Goal: Communication & Community: Answer question/provide support

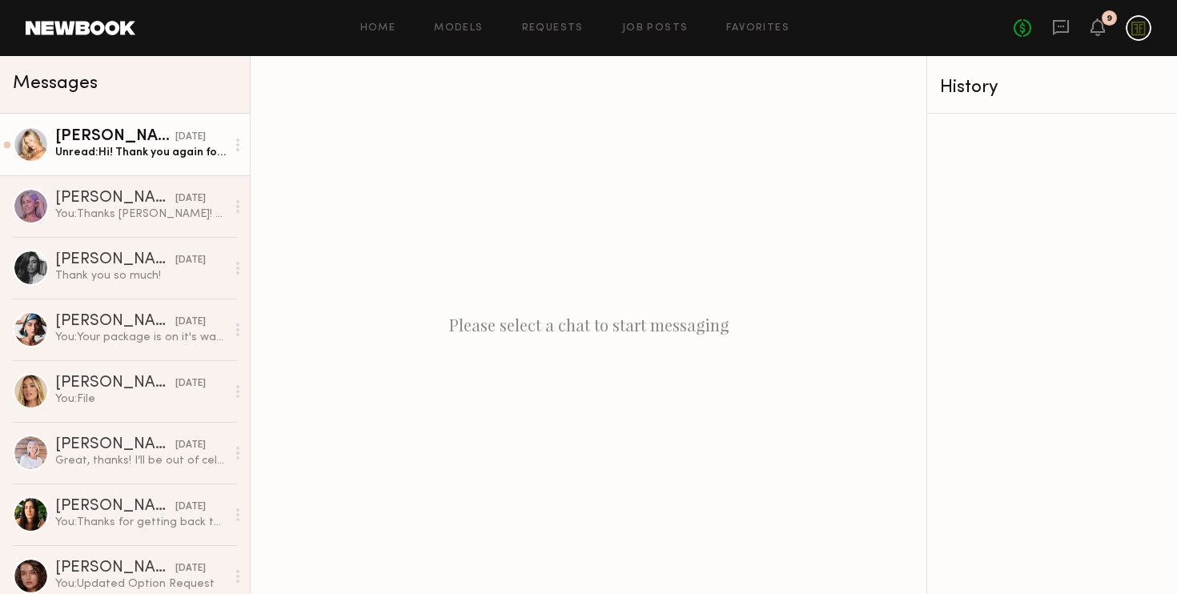
click at [153, 152] on div "Unread: Hi! Thank you again for your response! To make this work, the lowest I …" at bounding box center [140, 152] width 171 height 15
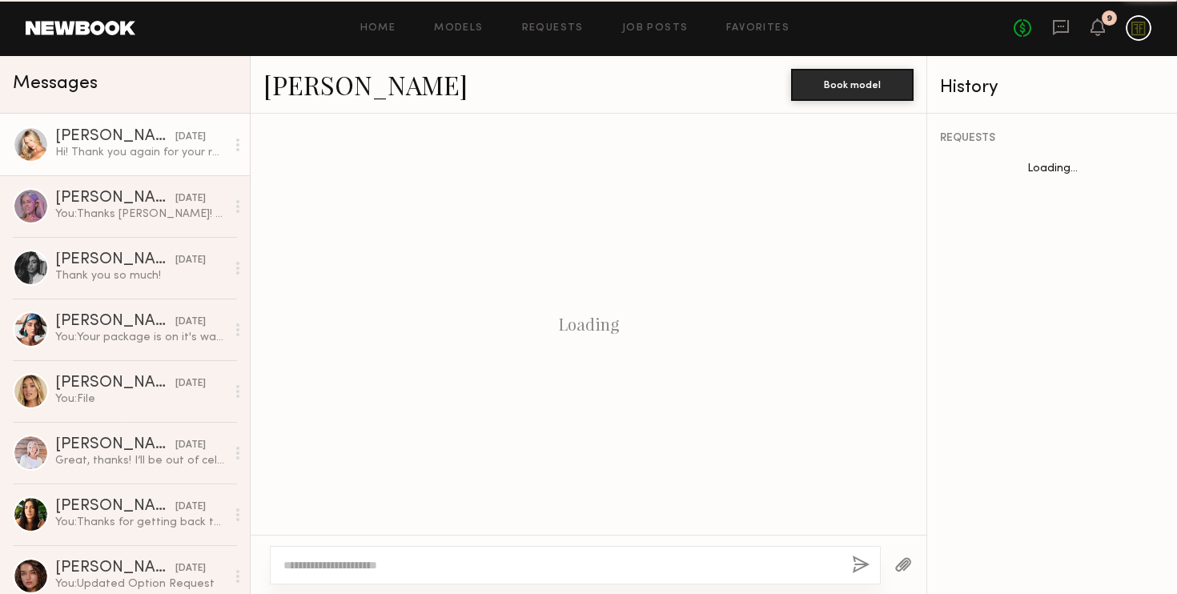
scroll to position [1086, 0]
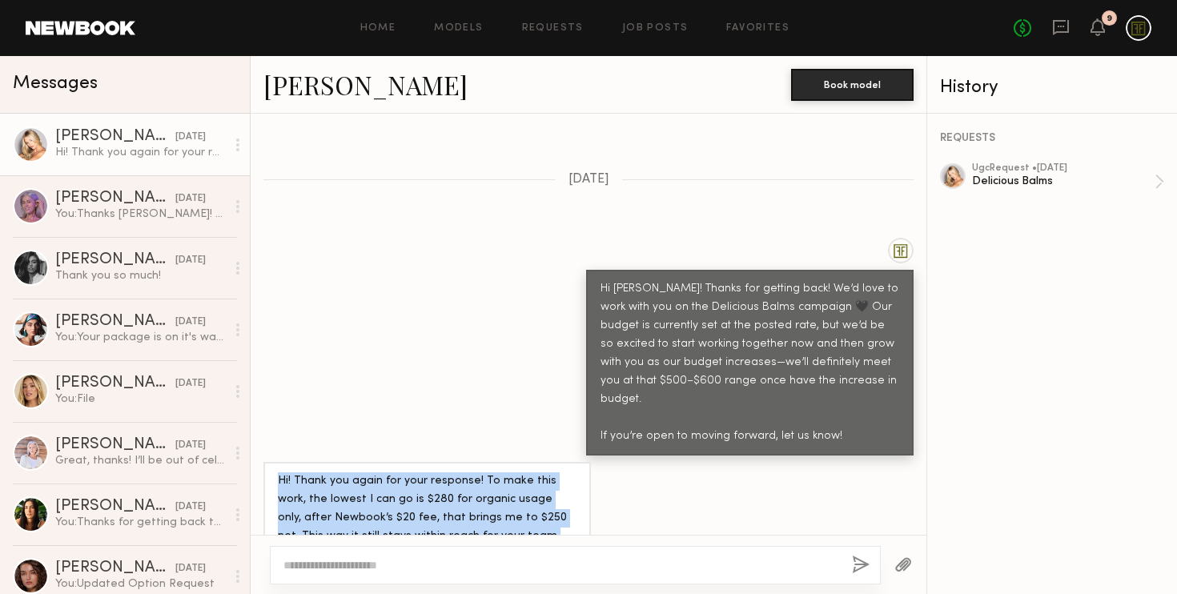
drag, startPoint x: 415, startPoint y: 502, endPoint x: 263, endPoint y: 405, distance: 180.3
click at [263, 462] on div "Hi! Thank you again for your response! To make this work, the lowest I can go i…" at bounding box center [426, 527] width 327 height 130
copy div "Hi! Thank you again for your response! To make this work, the lowest I can go i…"
click at [460, 472] on div "Hi! Thank you again for your response! To make this work, the lowest I can go i…" at bounding box center [427, 527] width 299 height 110
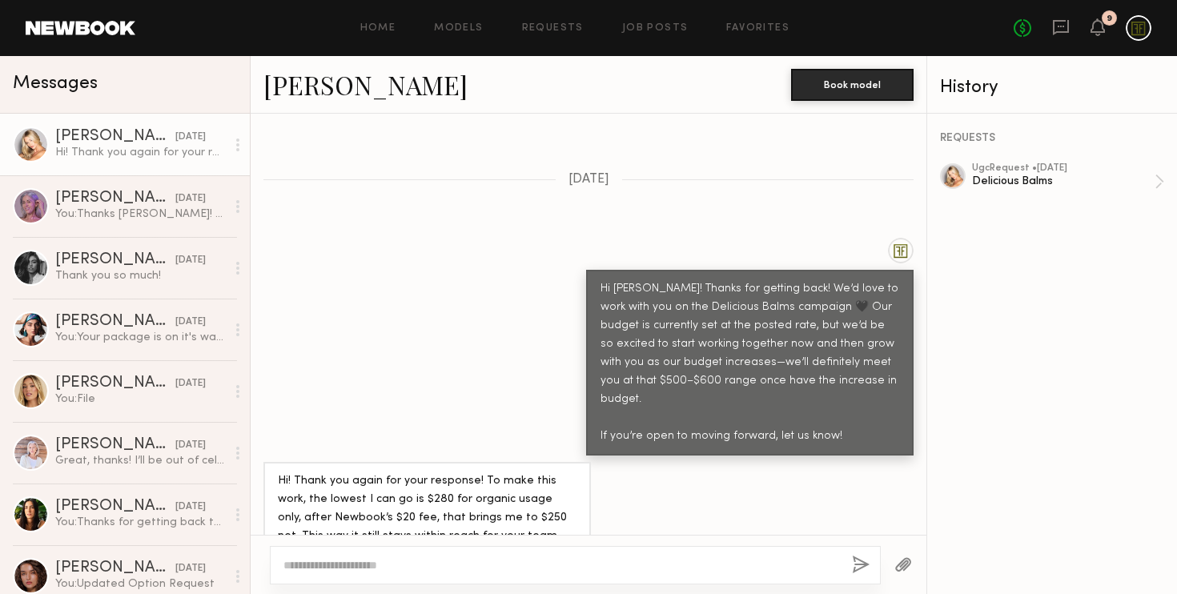
click at [300, 90] on link "Sam F." at bounding box center [365, 84] width 204 height 34
click at [371, 567] on textarea at bounding box center [561, 565] width 556 height 16
paste textarea "**********"
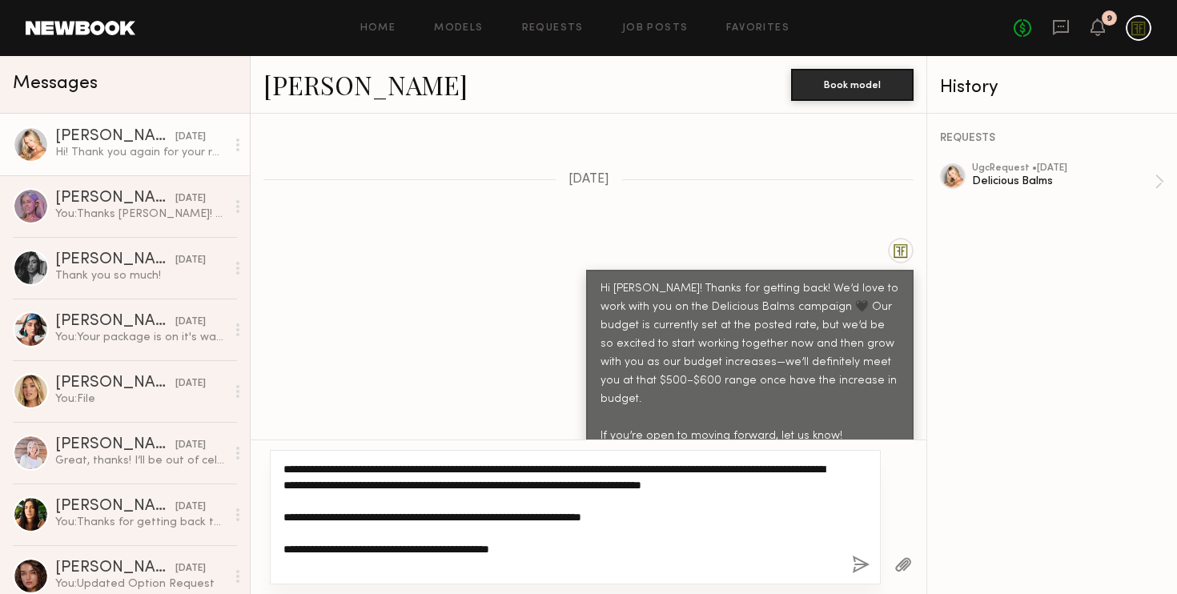
click at [530, 472] on textarea "**********" at bounding box center [561, 517] width 556 height 112
click at [283, 471] on textarea "**********" at bounding box center [561, 517] width 556 height 112
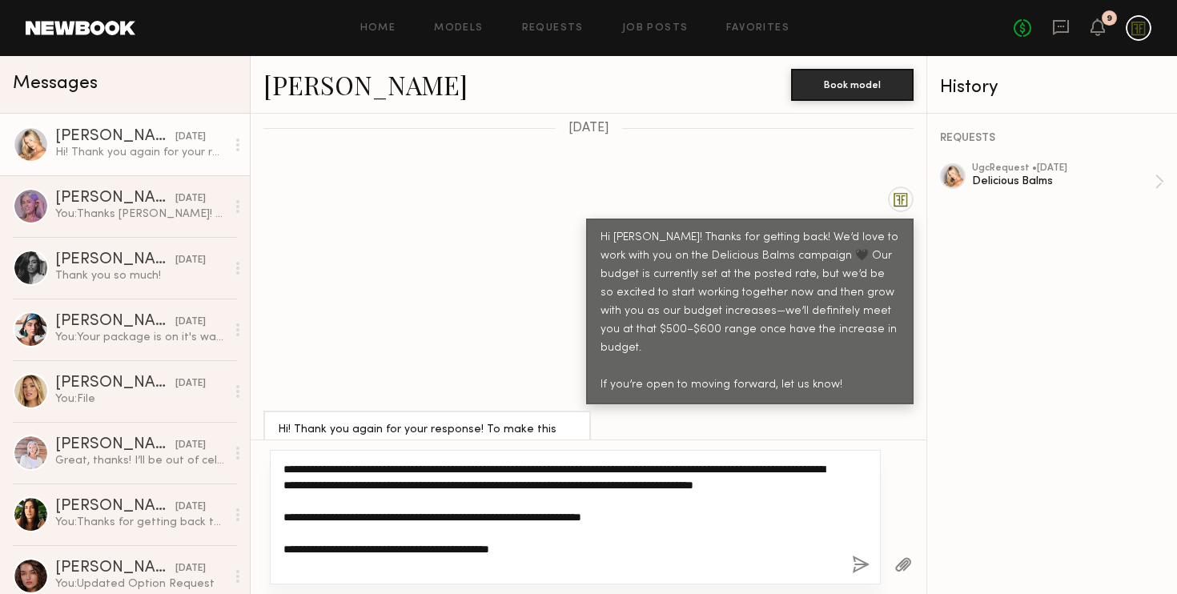
scroll to position [1182, 0]
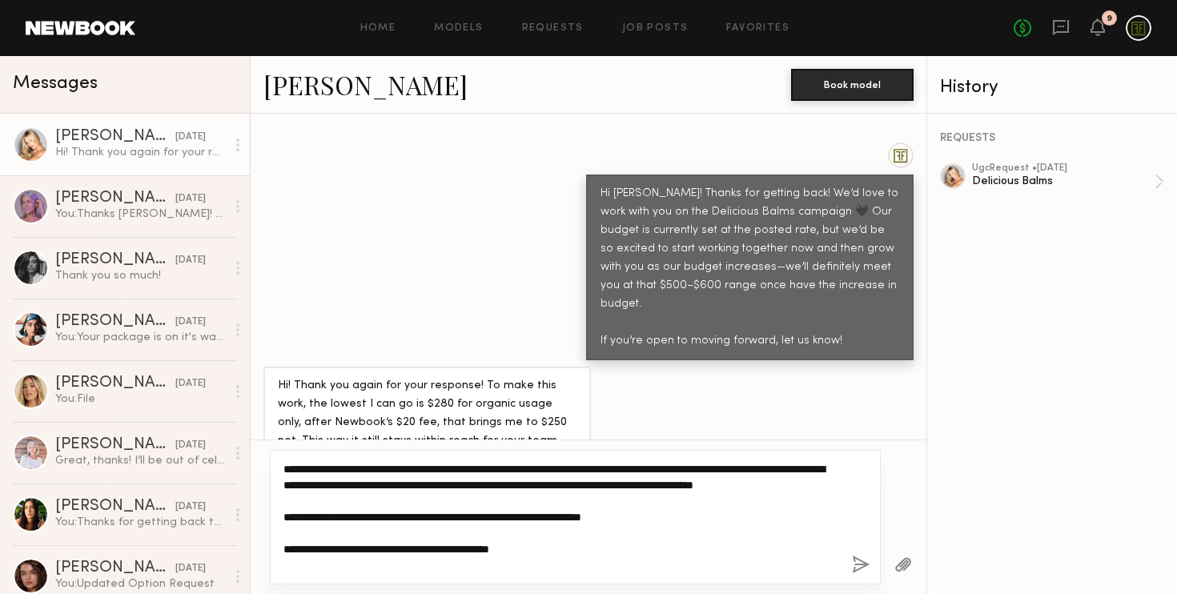
type textarea "**********"
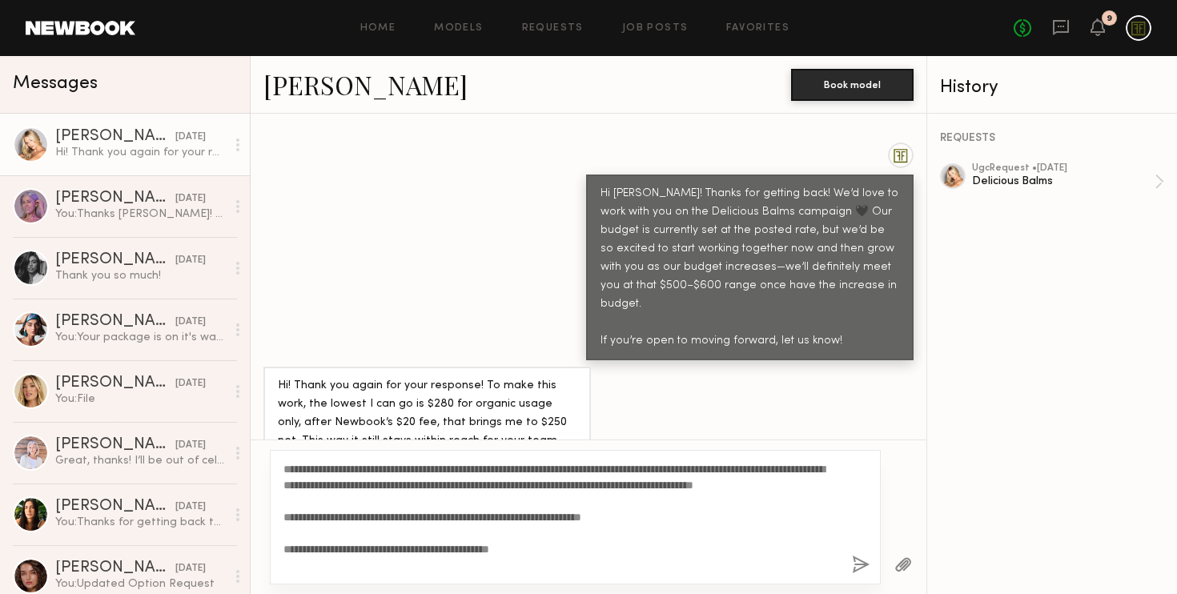
click at [865, 559] on button "button" at bounding box center [861, 566] width 18 height 20
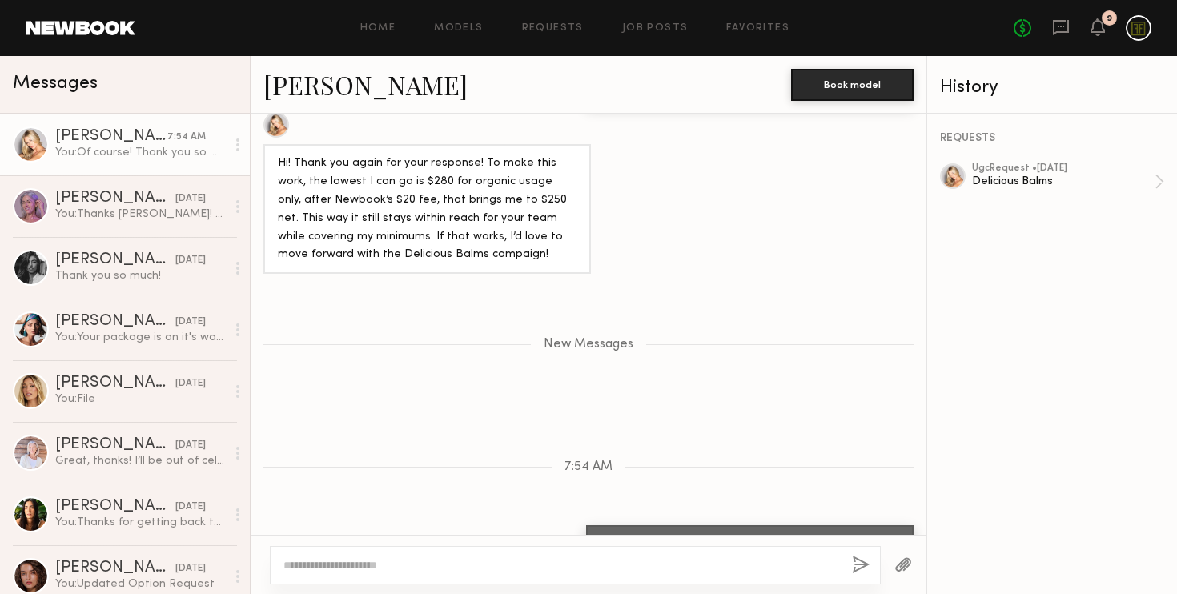
scroll to position [1435, 0]
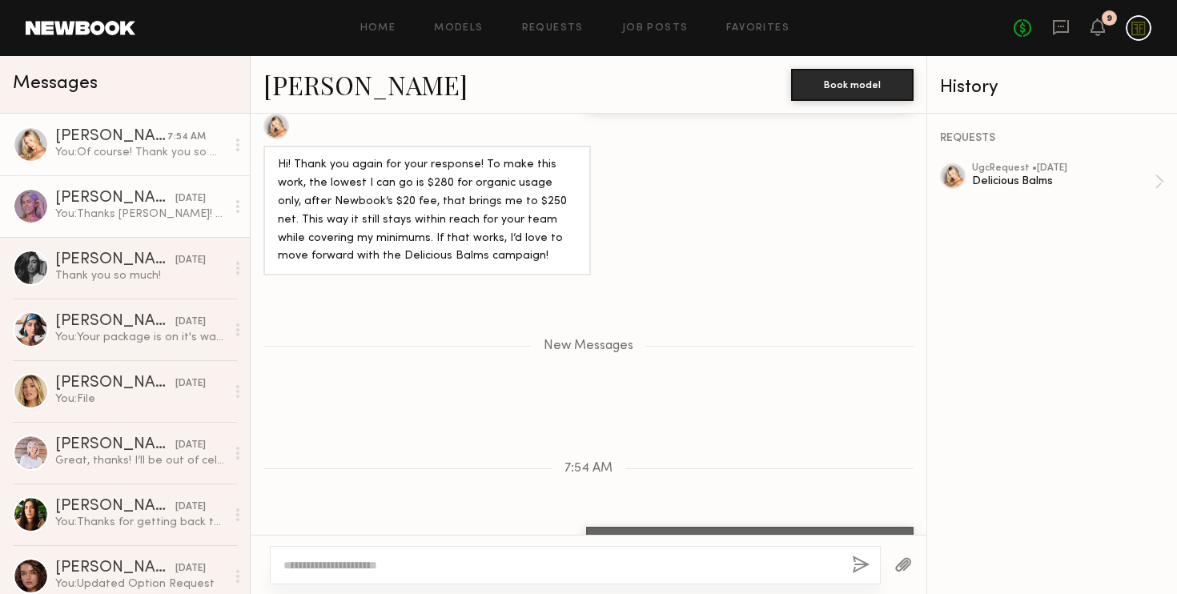
click at [134, 207] on div "You: Thanks Jill! We will let our team know. xx" at bounding box center [140, 214] width 171 height 15
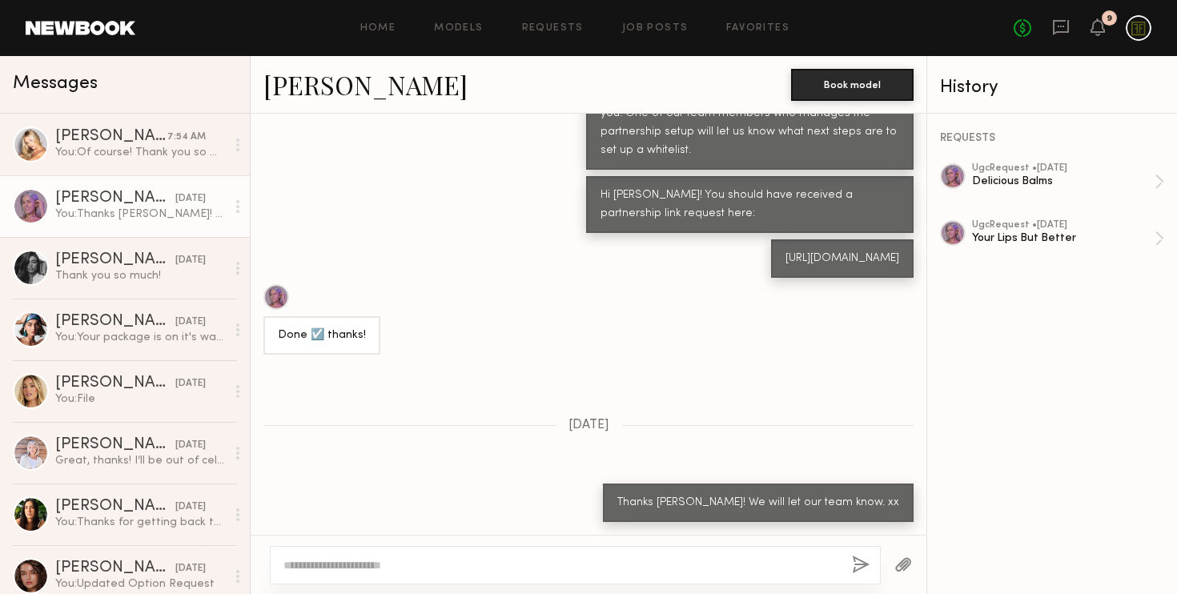
scroll to position [939, 0]
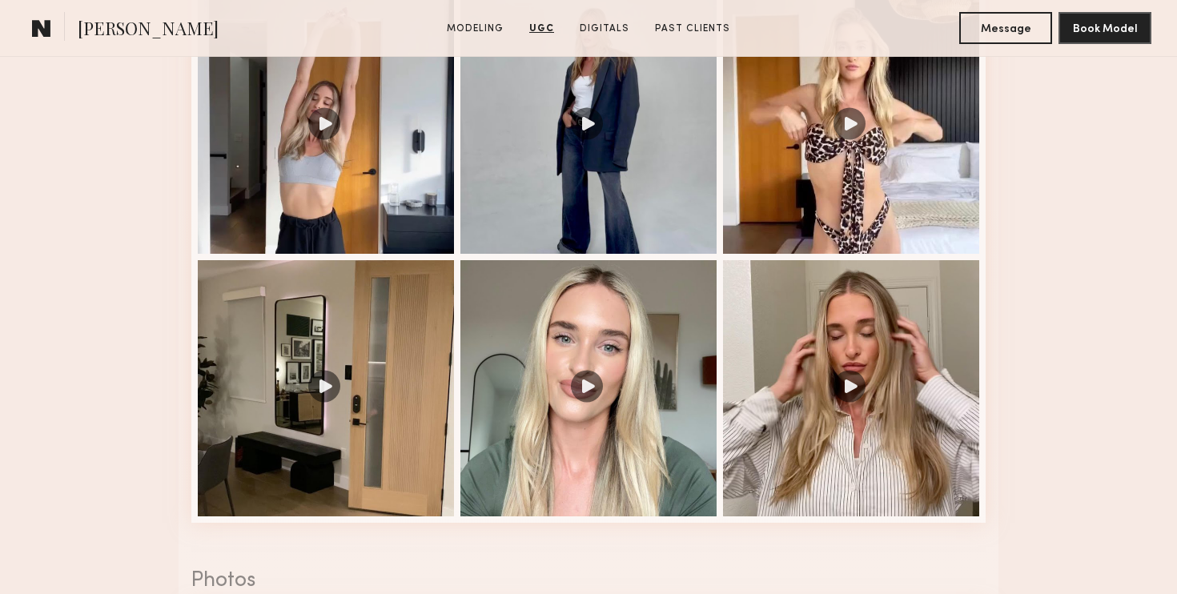
scroll to position [2276, 0]
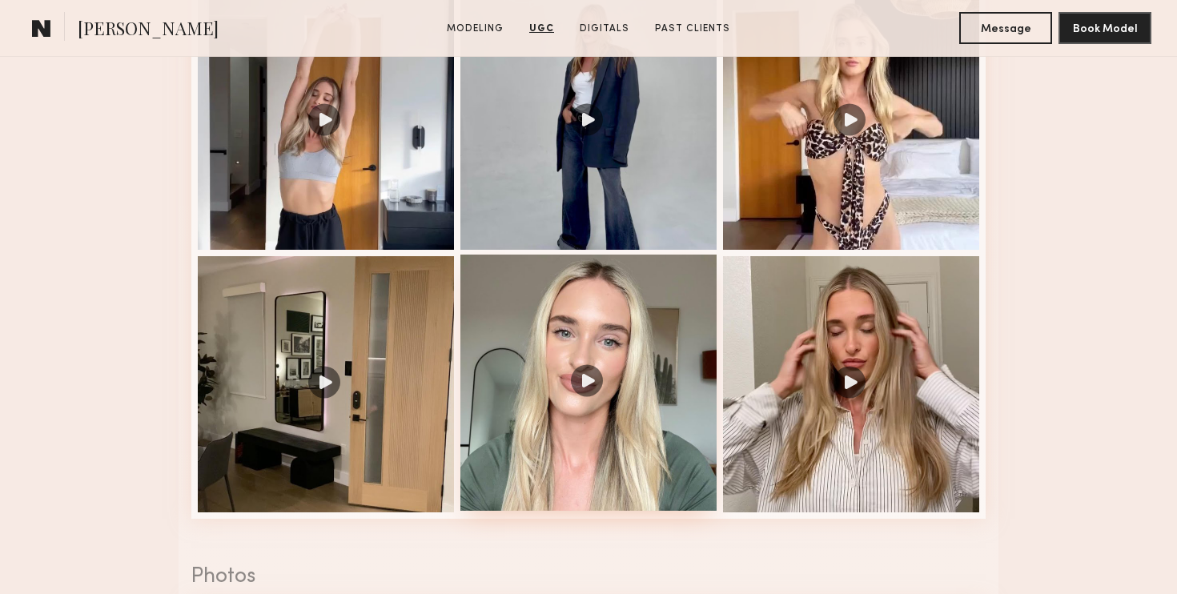
click at [543, 343] on div at bounding box center [588, 383] width 256 height 256
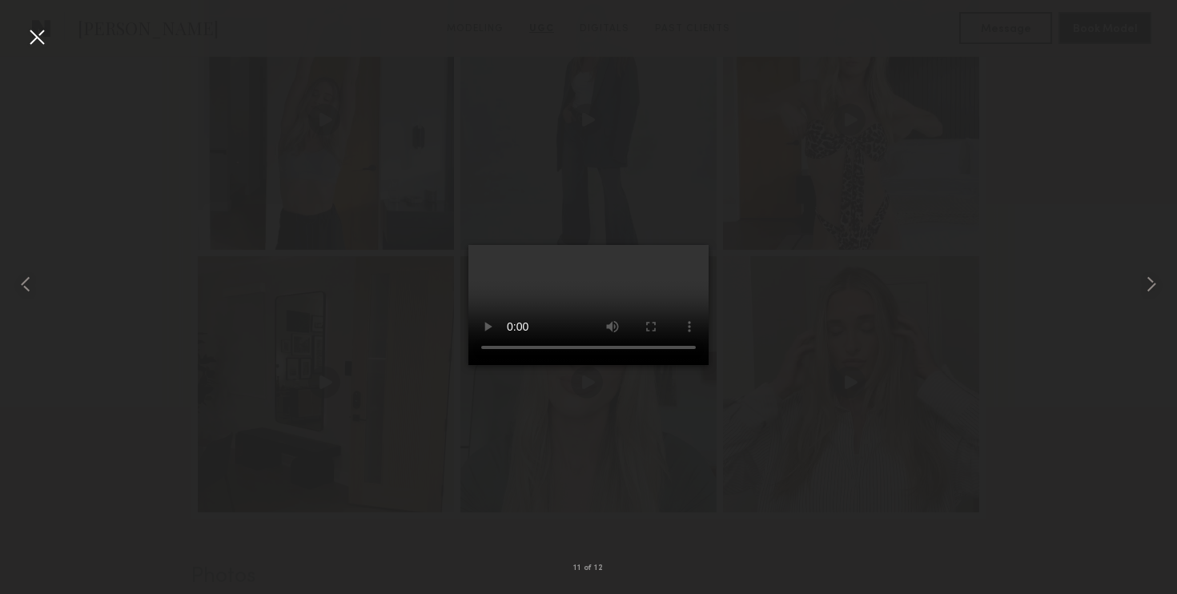
click at [781, 387] on div at bounding box center [588, 284] width 1177 height 517
click at [30, 36] on div at bounding box center [37, 37] width 26 height 26
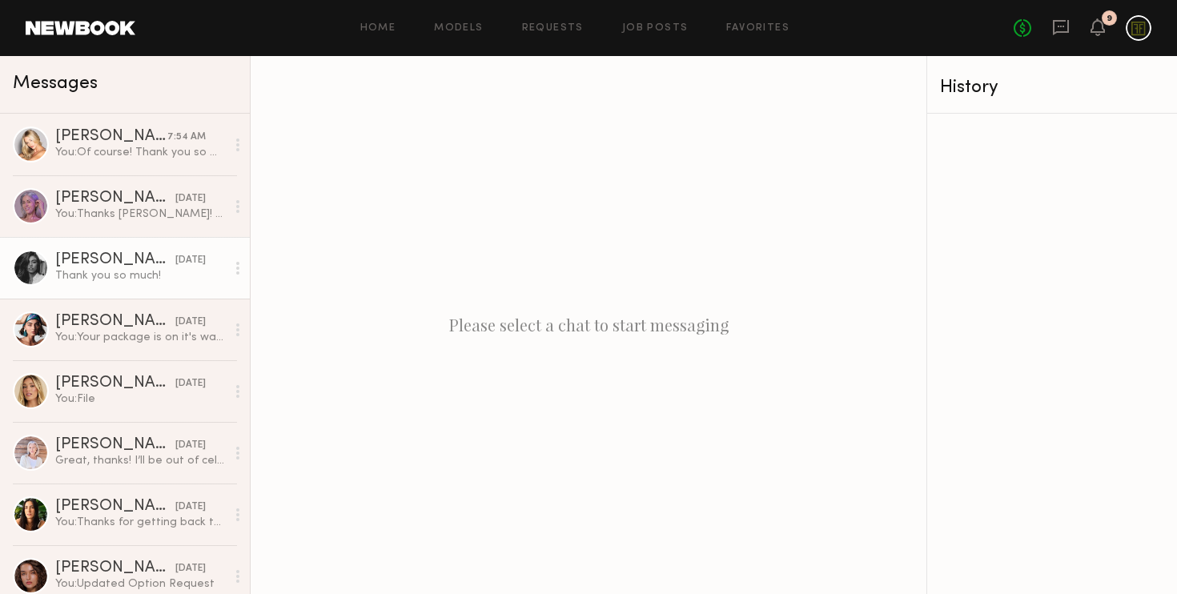
click at [106, 266] on div "Taylor F." at bounding box center [115, 260] width 120 height 16
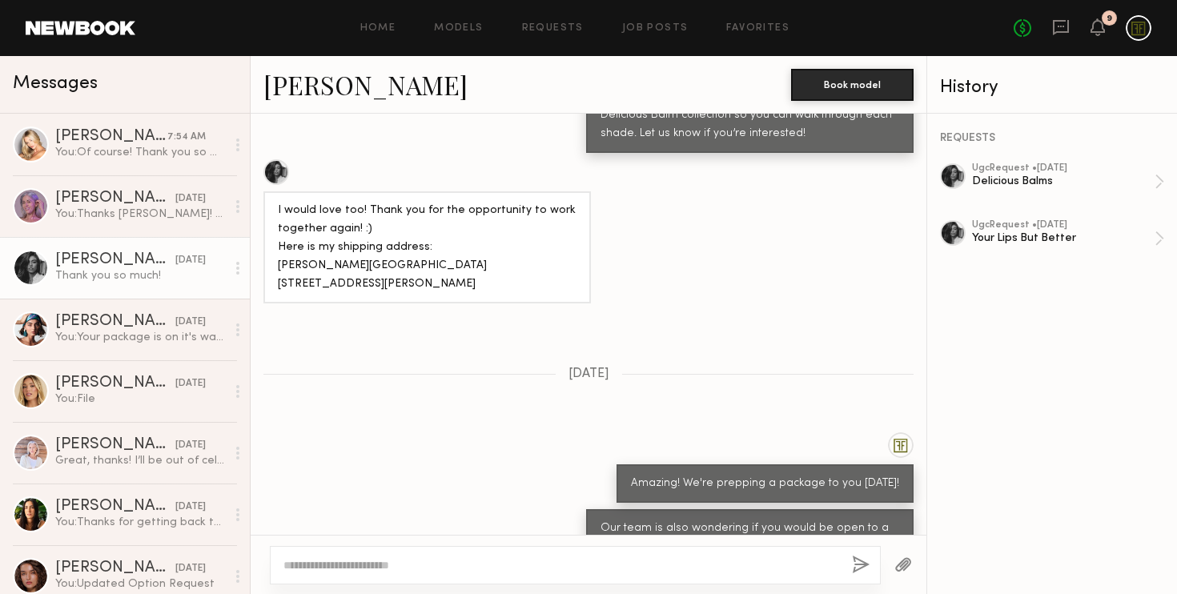
scroll to position [1046, 0]
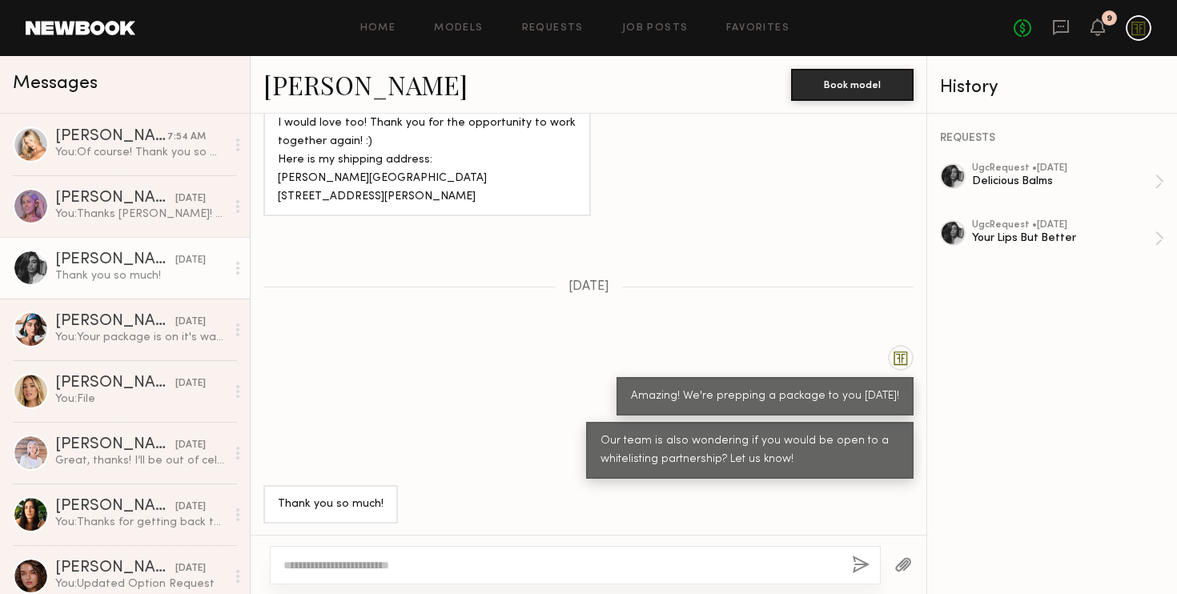
click at [361, 572] on textarea at bounding box center [561, 565] width 556 height 16
type textarea "**********"
click at [853, 560] on button "button" at bounding box center [861, 566] width 18 height 20
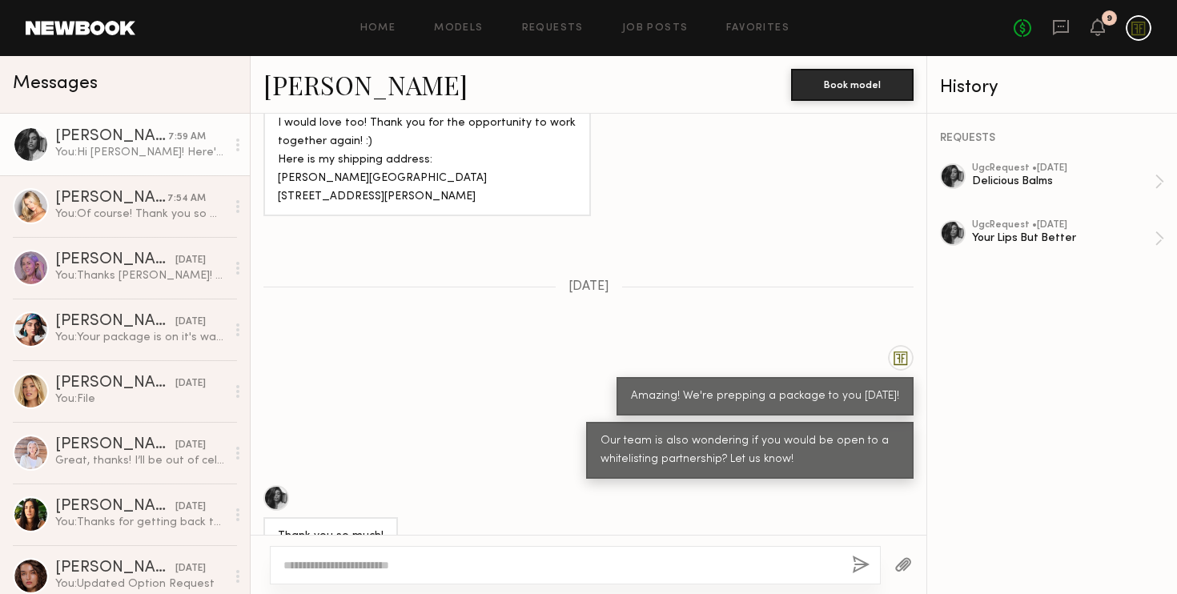
scroll to position [1384, 0]
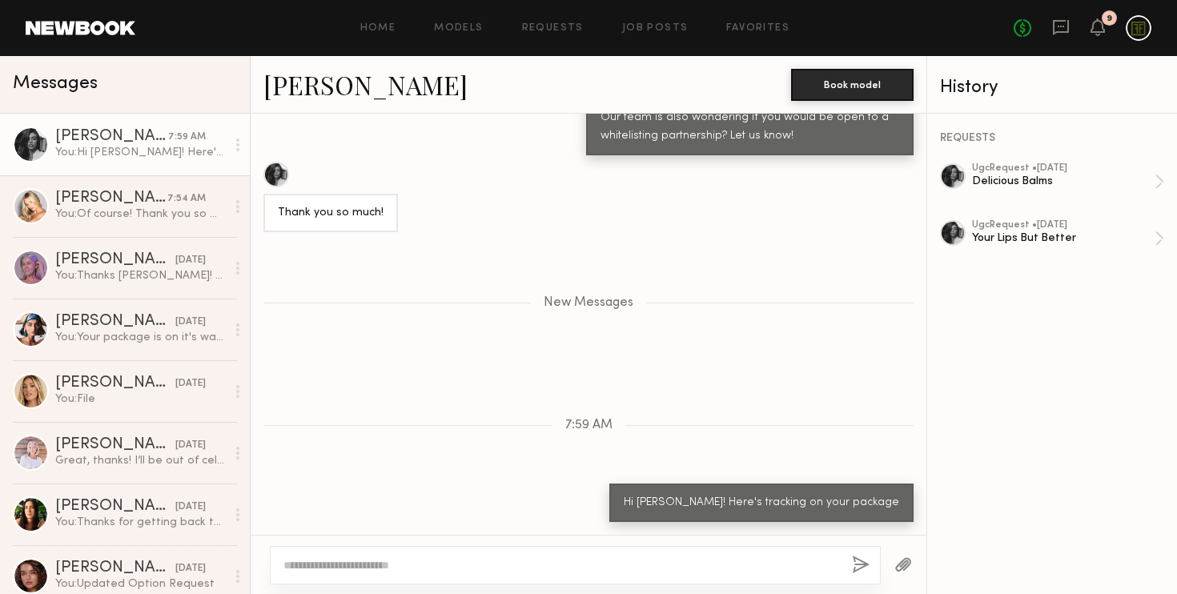
click at [598, 566] on textarea at bounding box center [561, 565] width 556 height 16
paste textarea "**********"
type textarea "**********"
click at [861, 569] on button "button" at bounding box center [861, 566] width 18 height 20
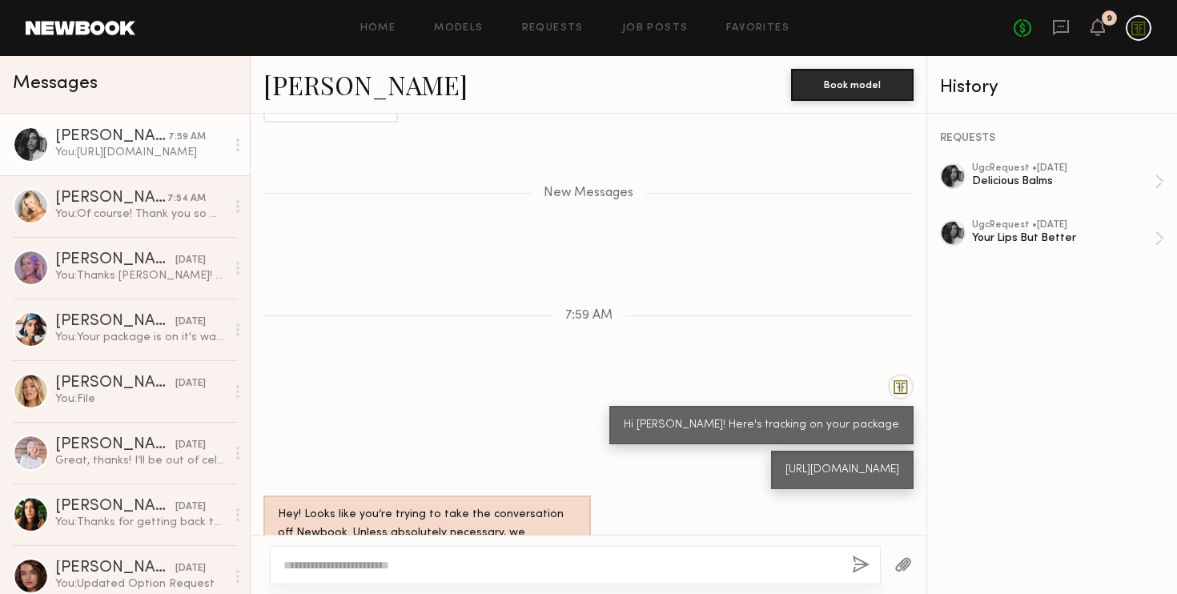
scroll to position [1579, 0]
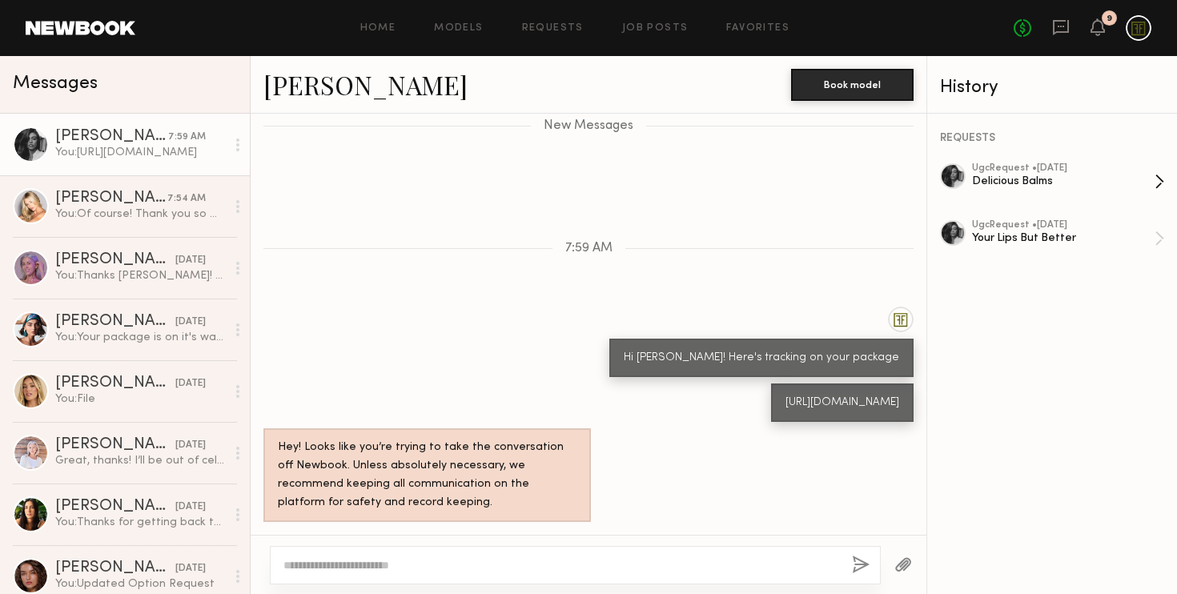
click at [1037, 181] on div "Delicious Balms" at bounding box center [1063, 181] width 183 height 15
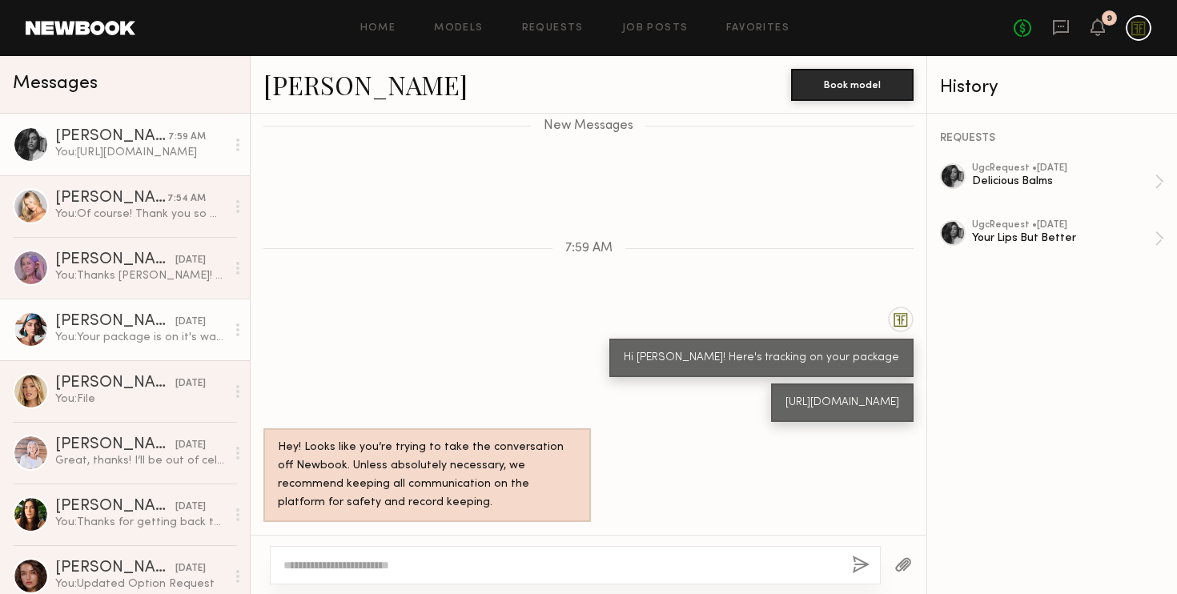
click at [94, 320] on div "Moe S." at bounding box center [115, 322] width 120 height 16
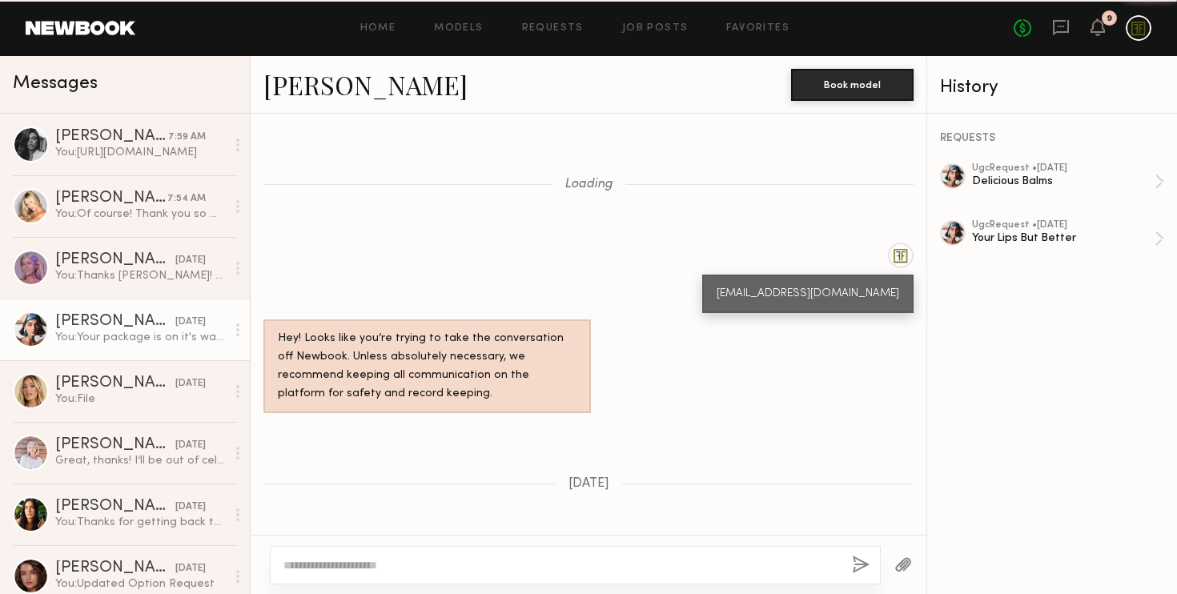
scroll to position [1495, 0]
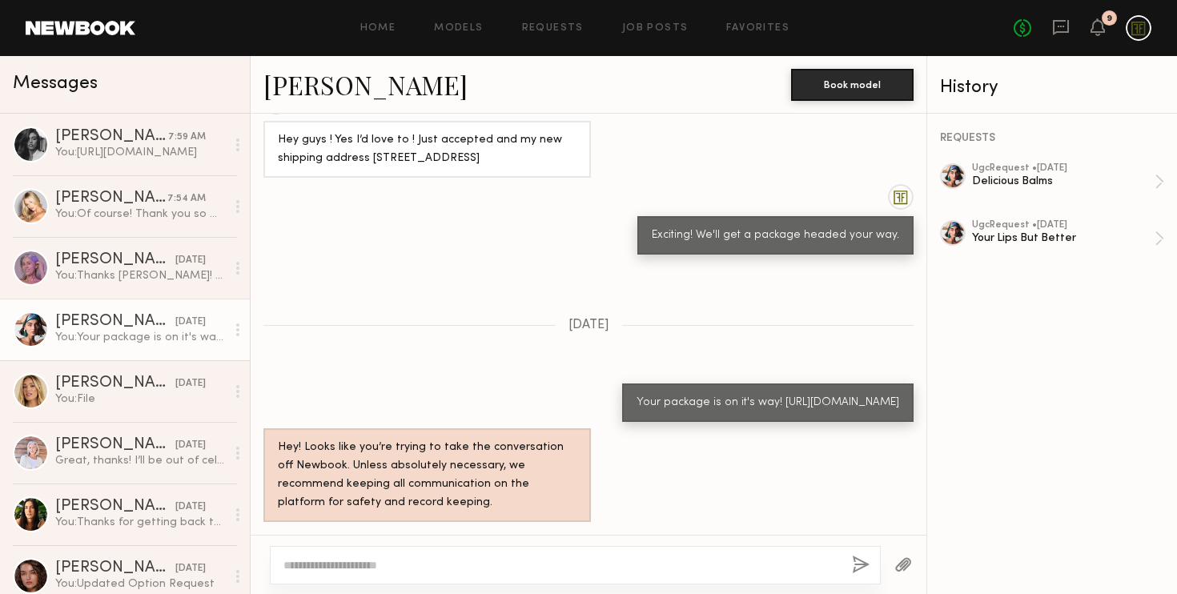
drag, startPoint x: 787, startPoint y: 404, endPoint x: 564, endPoint y: 386, distance: 223.3
click at [564, 385] on div "Your package is on it's way! https://tools.usps.com/go/TrackConfirmAction?tLabe…" at bounding box center [589, 402] width 676 height 38
copy div "https://tools.usps.com/go/TrackConfirmAction?tLabels=9400136206249334133504"
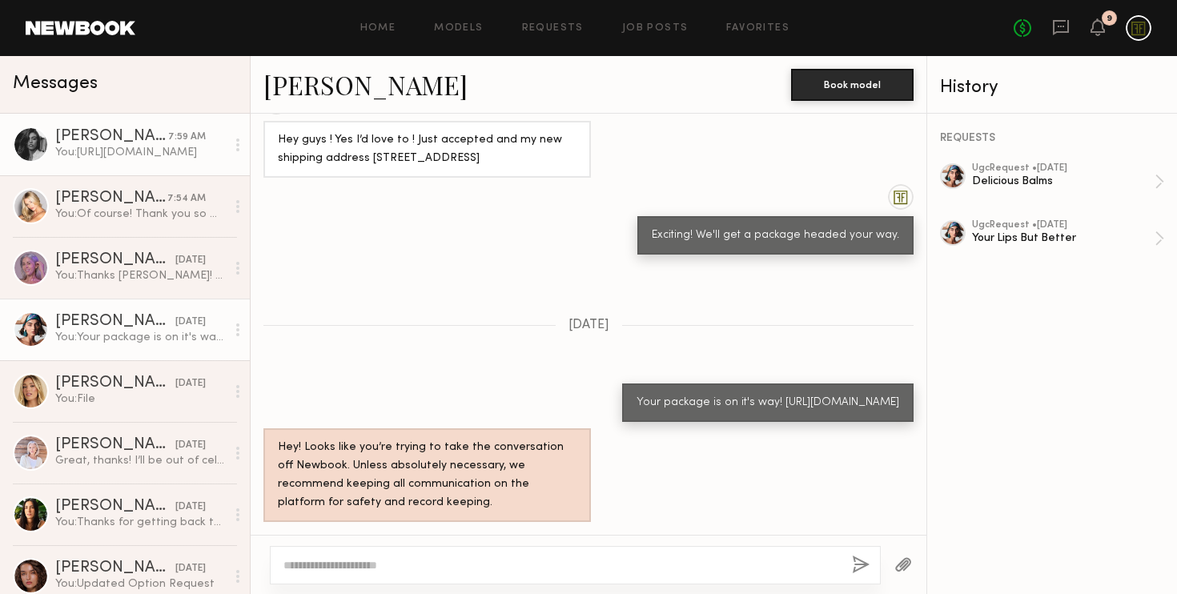
click at [118, 150] on div "You: https://tools.usps.com/go/TrackConfirmAction?tLabels=9400136206249334290542" at bounding box center [140, 152] width 171 height 15
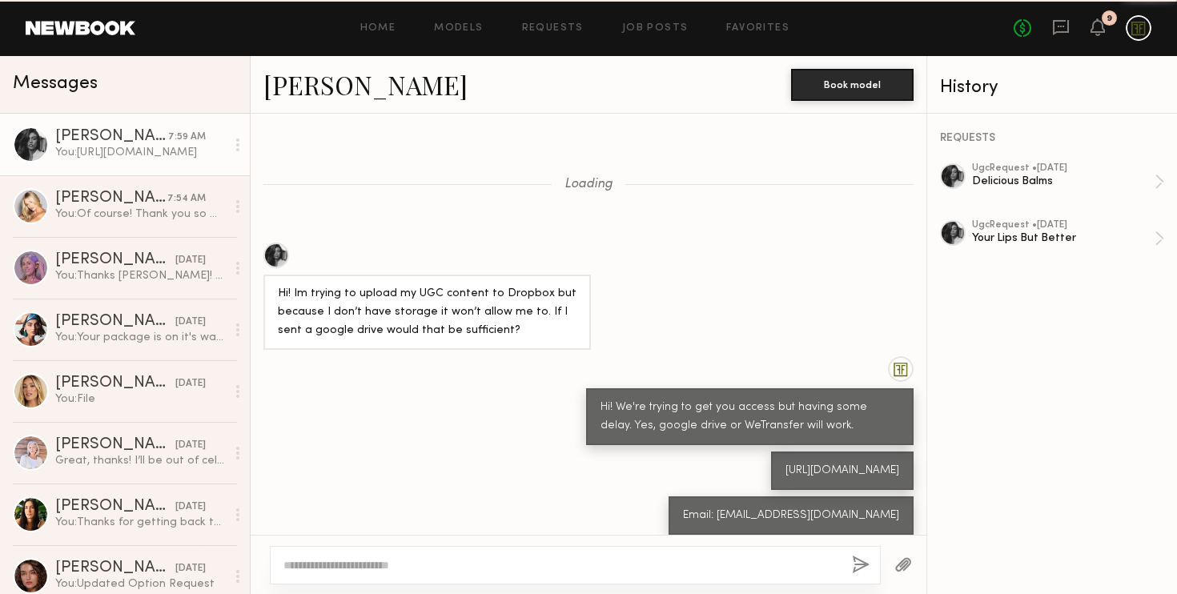
scroll to position [1458, 0]
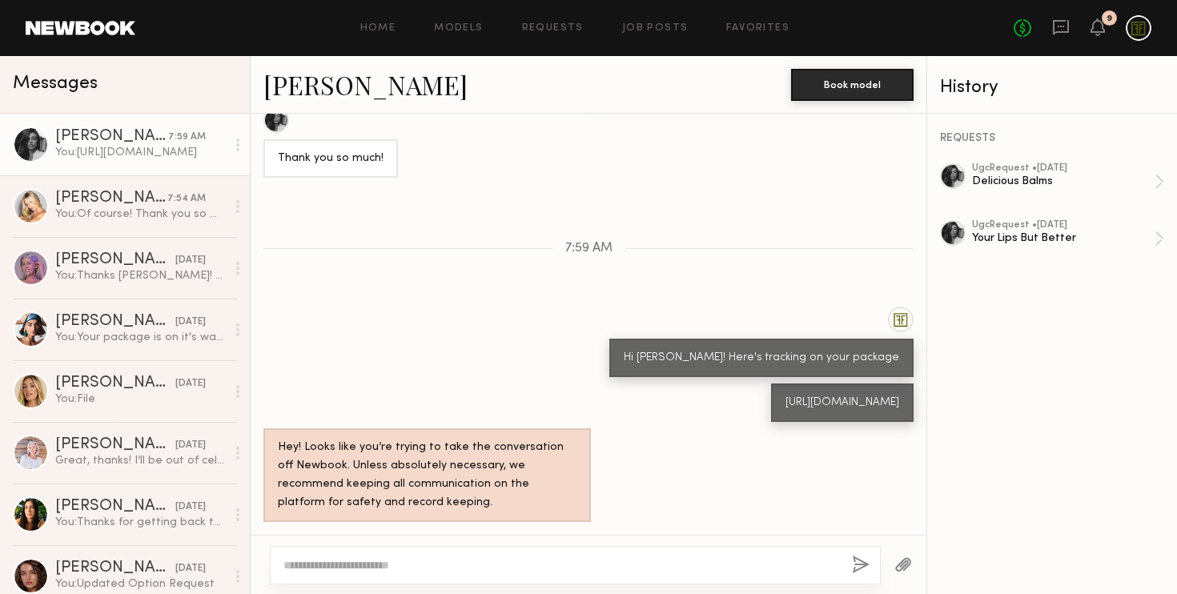
click at [319, 566] on textarea at bounding box center [561, 565] width 556 height 16
click at [590, 568] on textarea "**********" at bounding box center [561, 565] width 556 height 16
click at [285, 568] on textarea "**********" at bounding box center [561, 565] width 556 height 16
click at [311, 568] on textarea "**********" at bounding box center [561, 565] width 556 height 16
click at [797, 562] on textarea "**********" at bounding box center [561, 565] width 556 height 16
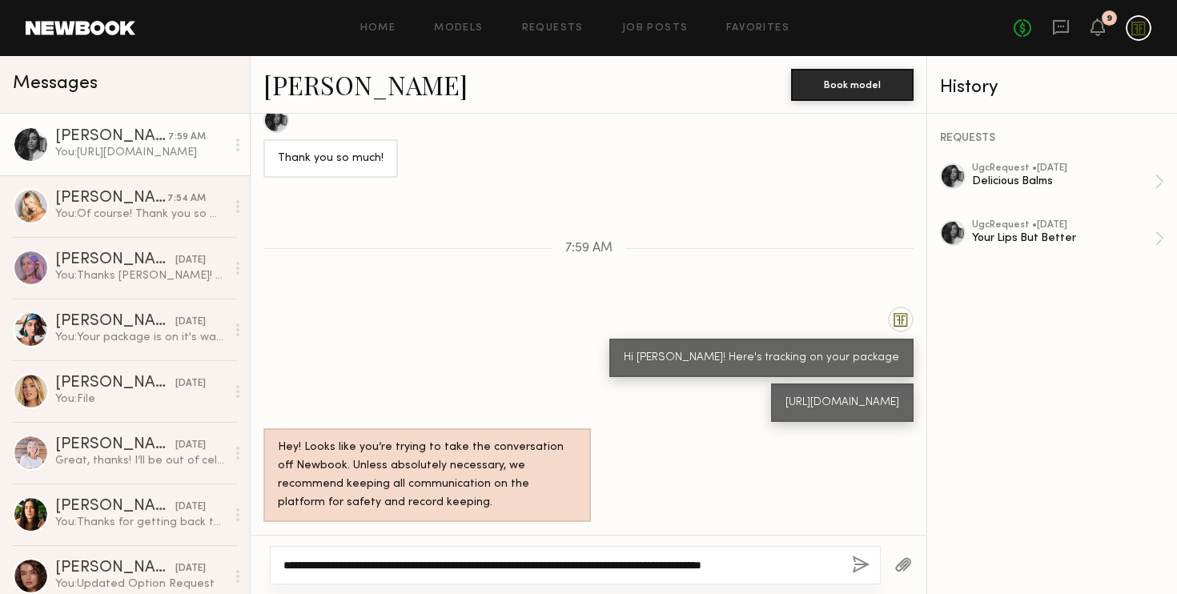
type textarea "**********"
click at [865, 570] on button "button" at bounding box center [861, 566] width 18 height 20
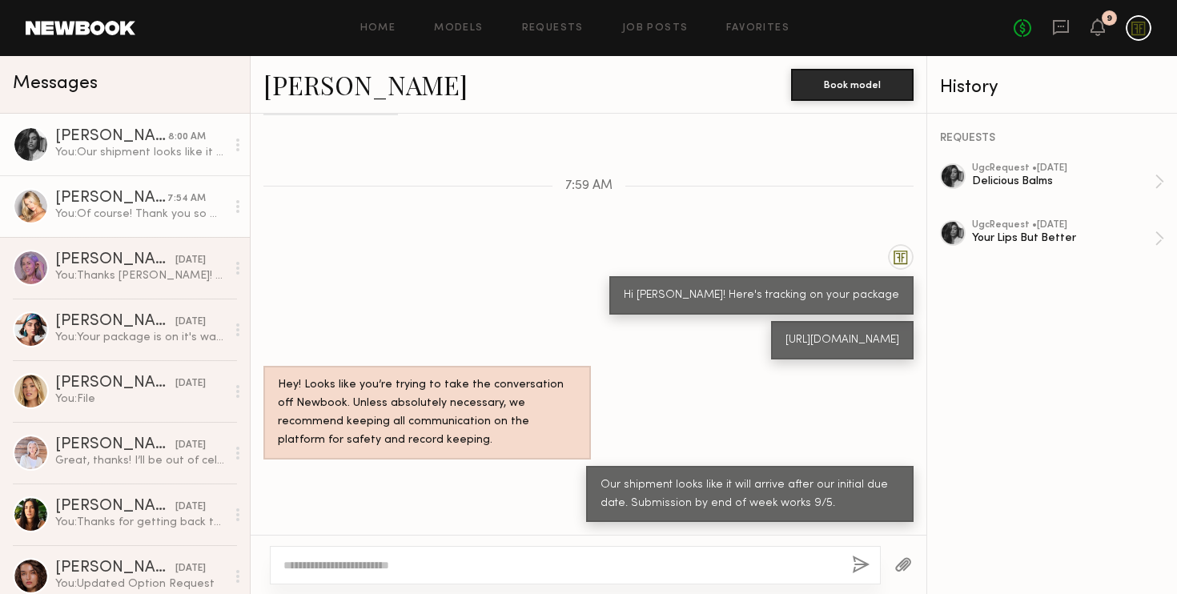
click at [114, 212] on div "You: Of course! Thank you so much for working with us on this - we really appre…" at bounding box center [140, 214] width 171 height 15
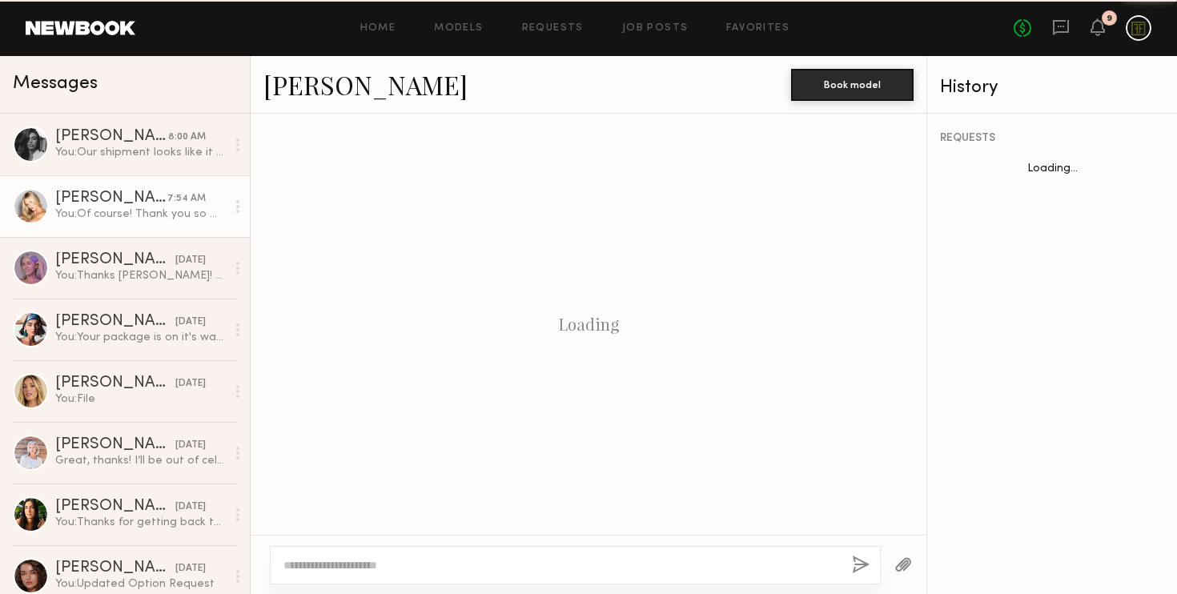
scroll to position [1451, 0]
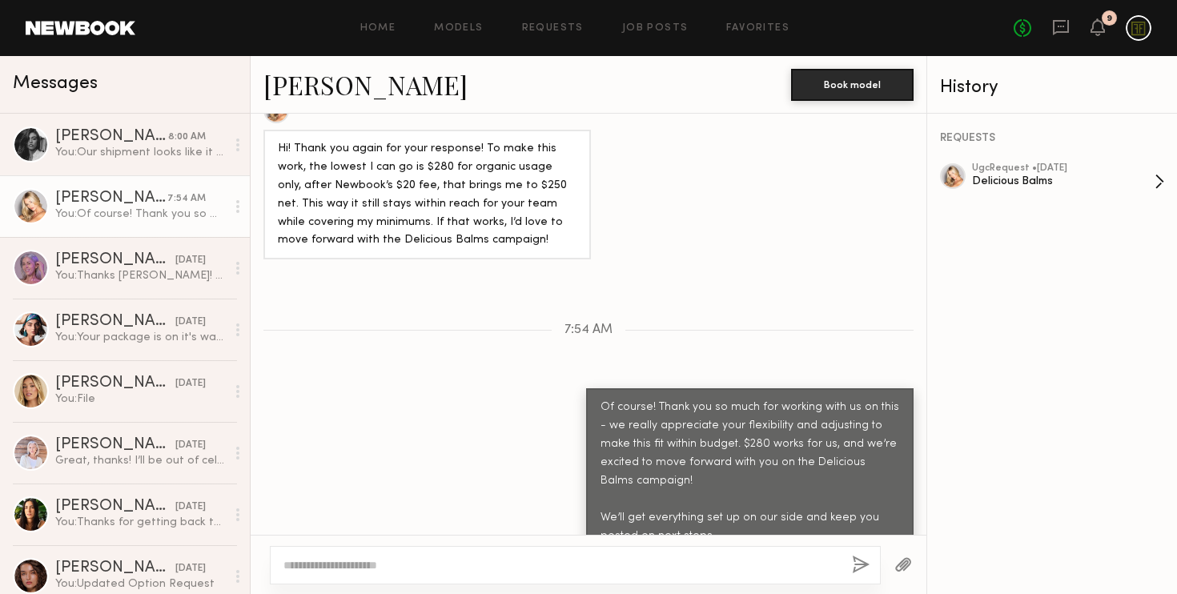
click at [1029, 175] on div "Delicious Balms" at bounding box center [1063, 181] width 183 height 15
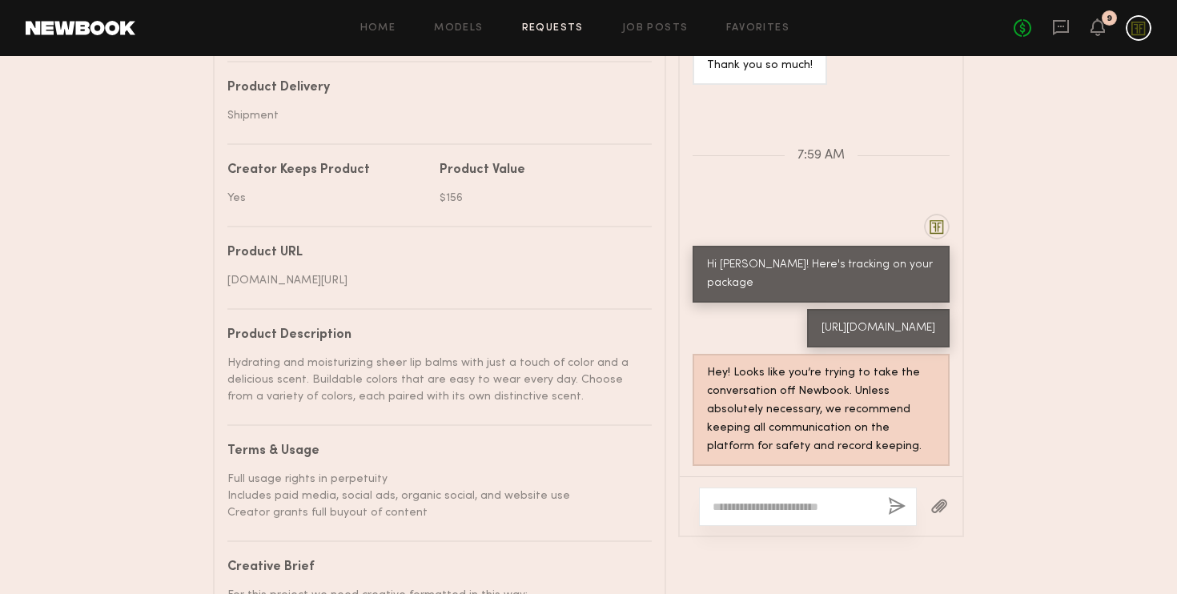
scroll to position [840, 0]
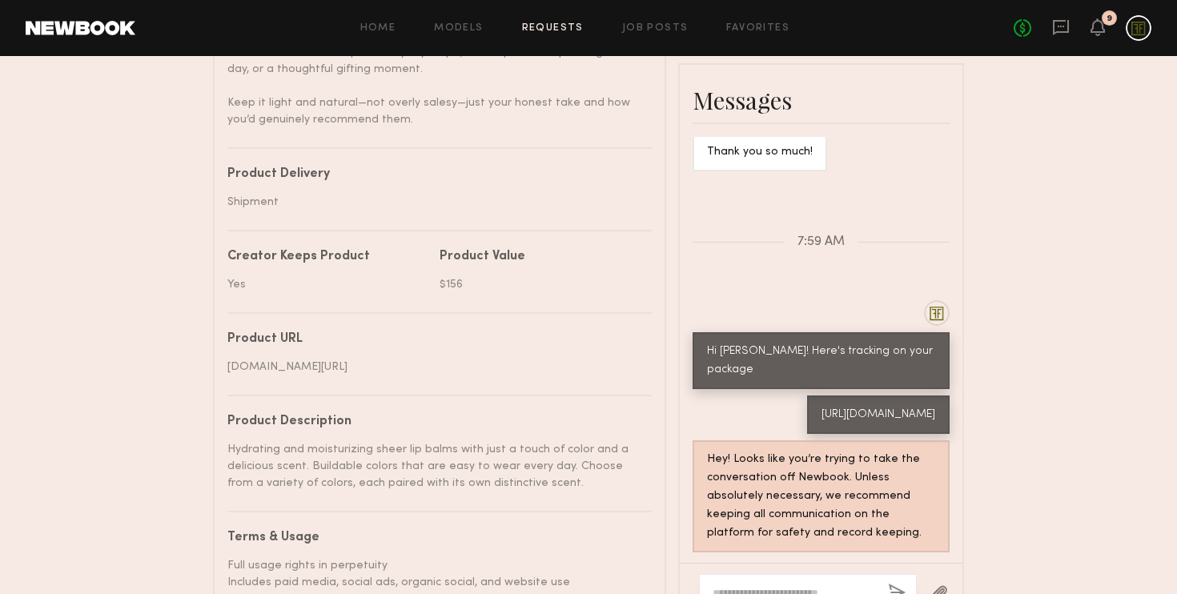
click at [459, 273] on nb-paragraph "$156" at bounding box center [539, 278] width 200 height 30
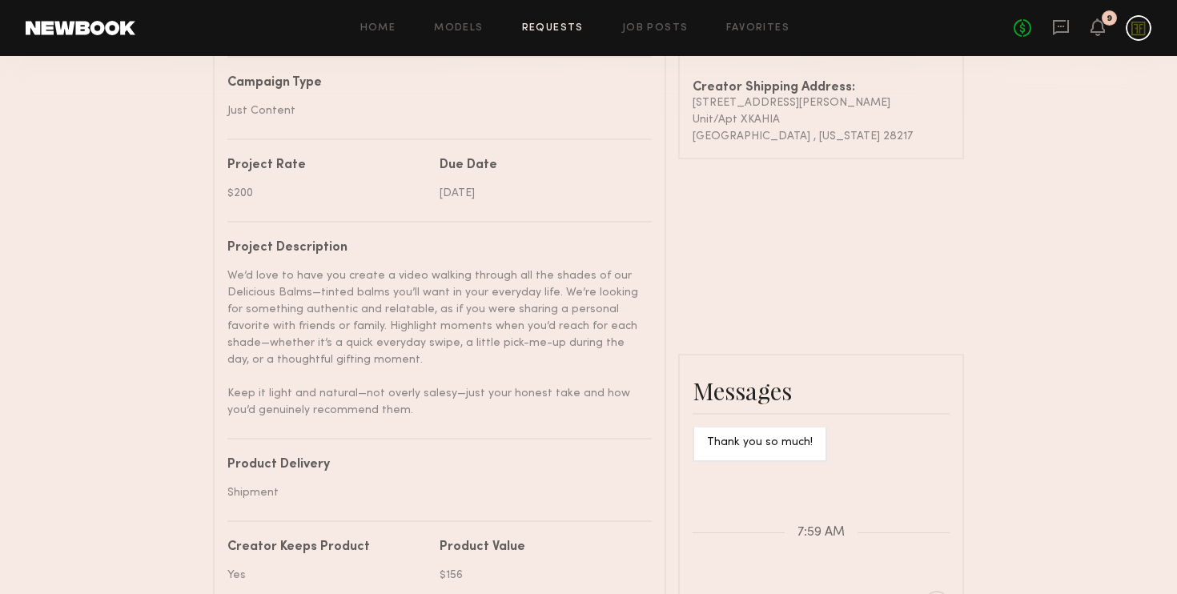
scroll to position [477, 0]
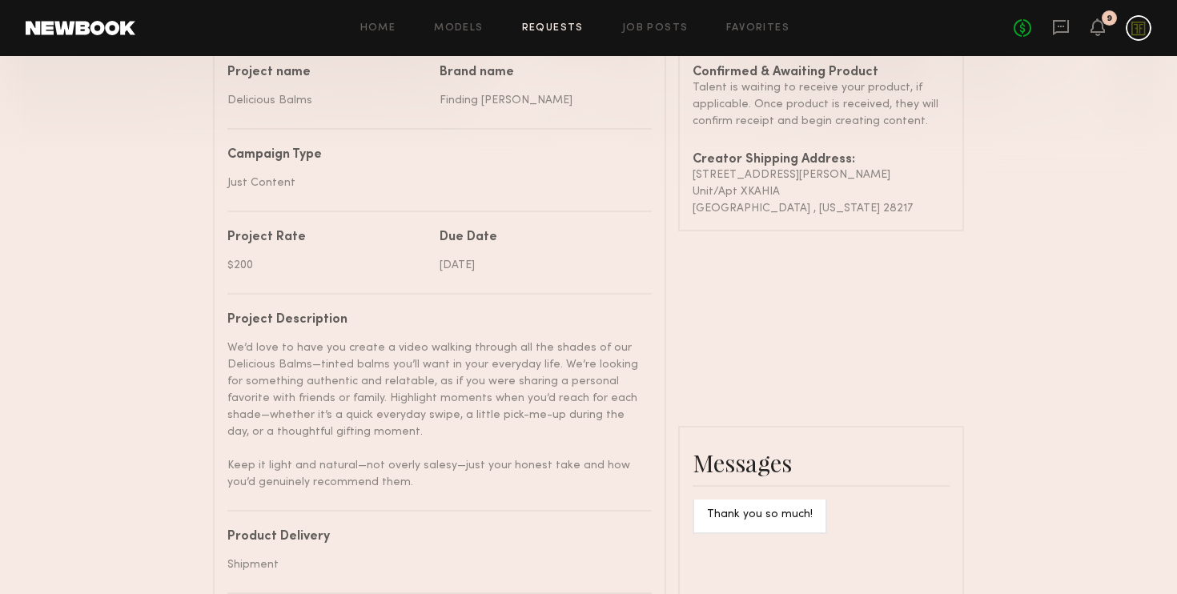
click at [476, 259] on div "[DATE]" at bounding box center [539, 265] width 200 height 17
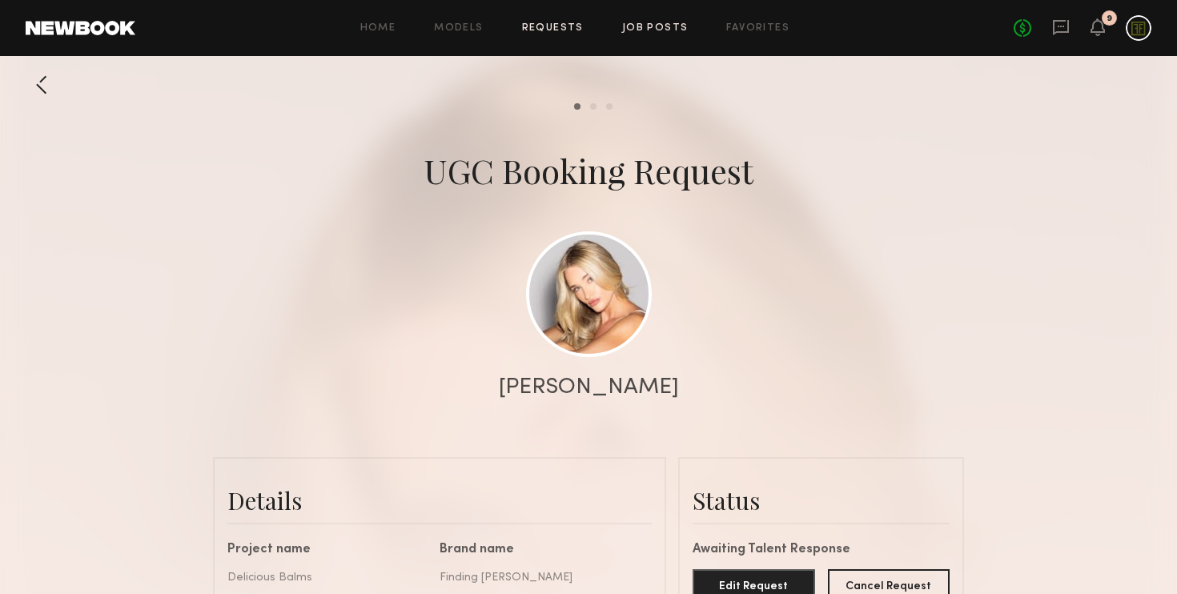
click at [660, 29] on link "Job Posts" at bounding box center [655, 28] width 66 height 10
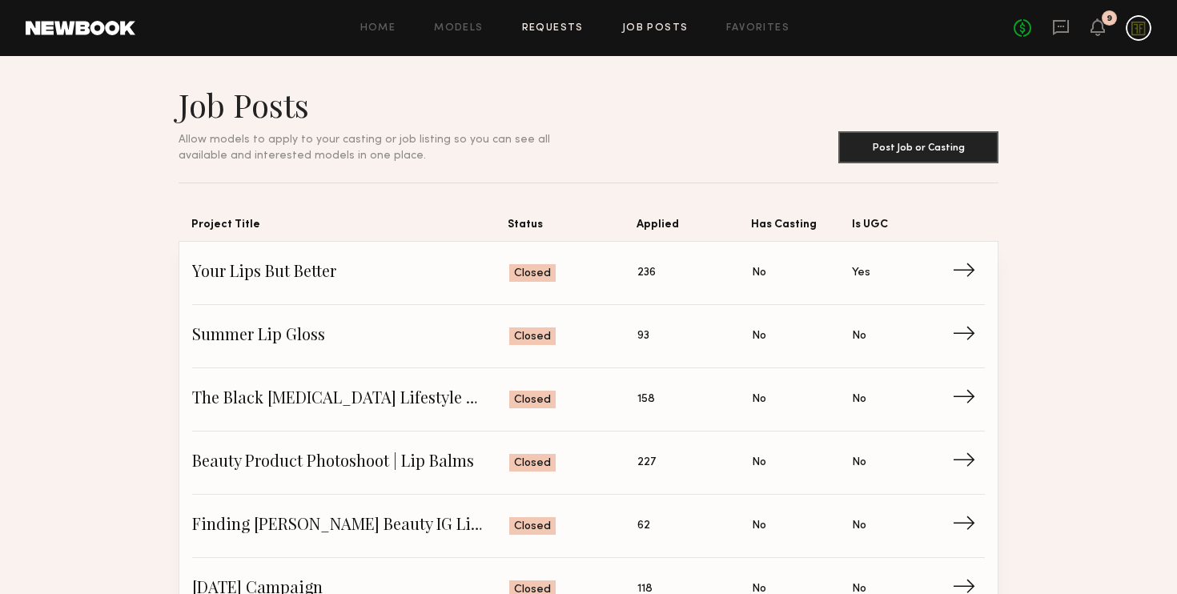
click at [551, 26] on link "Requests" at bounding box center [553, 28] width 62 height 10
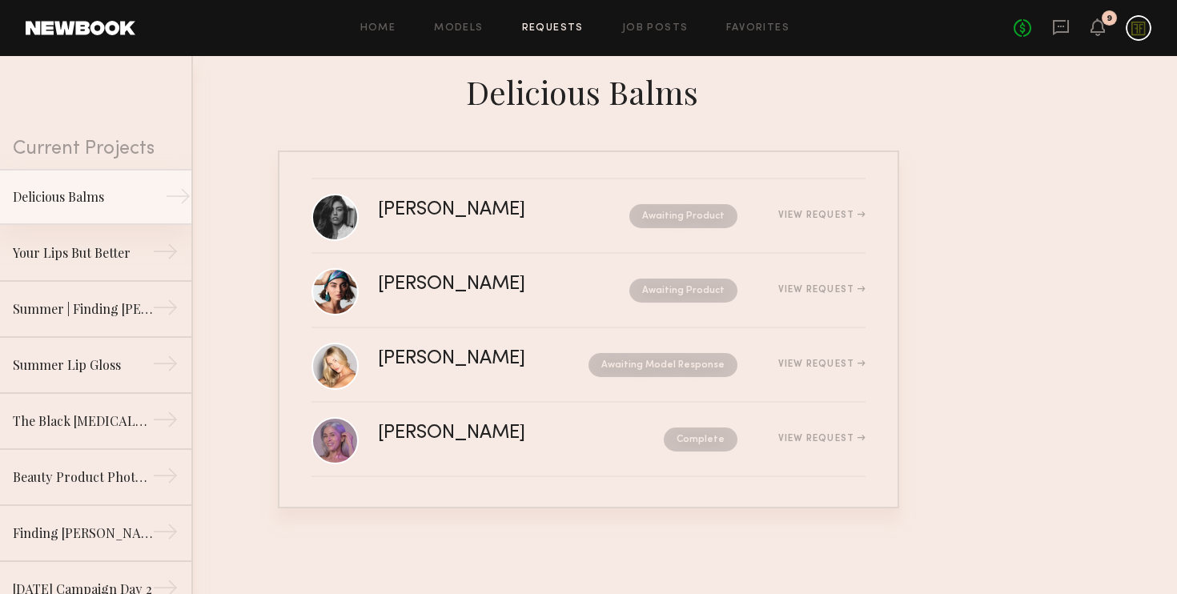
click at [58, 203] on div "Delicious Balms" at bounding box center [82, 196] width 139 height 19
click at [151, 195] on div "Delicious Balms" at bounding box center [82, 196] width 139 height 19
click at [810, 215] on div "View Request" at bounding box center [821, 216] width 87 height 10
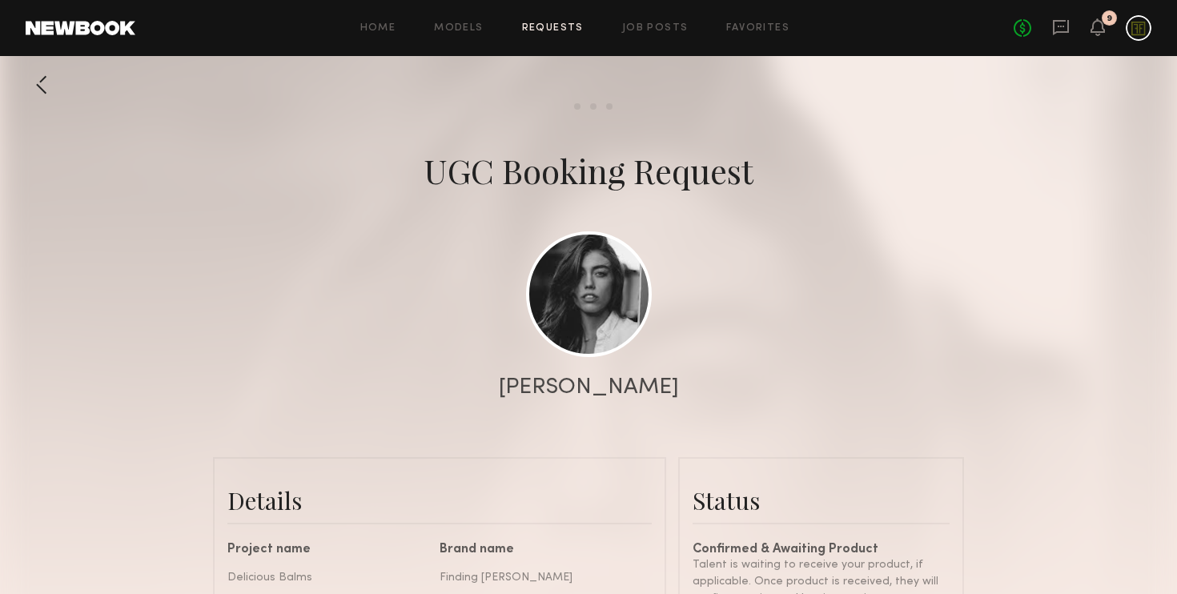
scroll to position [1405, 0]
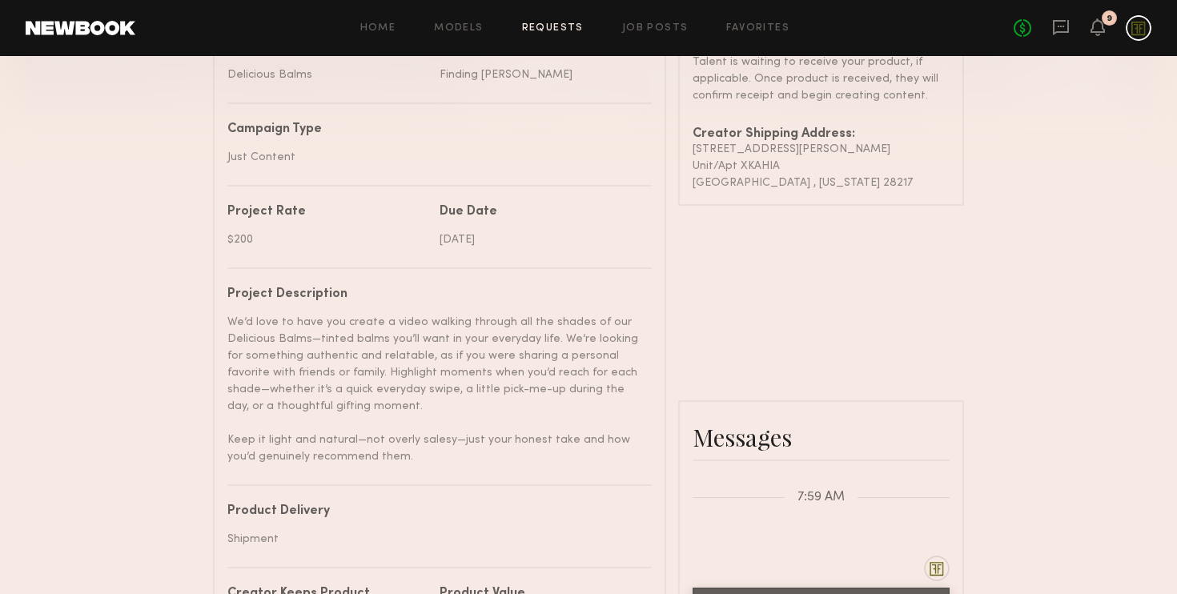
click at [520, 249] on div "Project name Delicious Balms Brand name Finding [PERSON_NAME] Campaign Type Jus…" at bounding box center [439, 584] width 424 height 1087
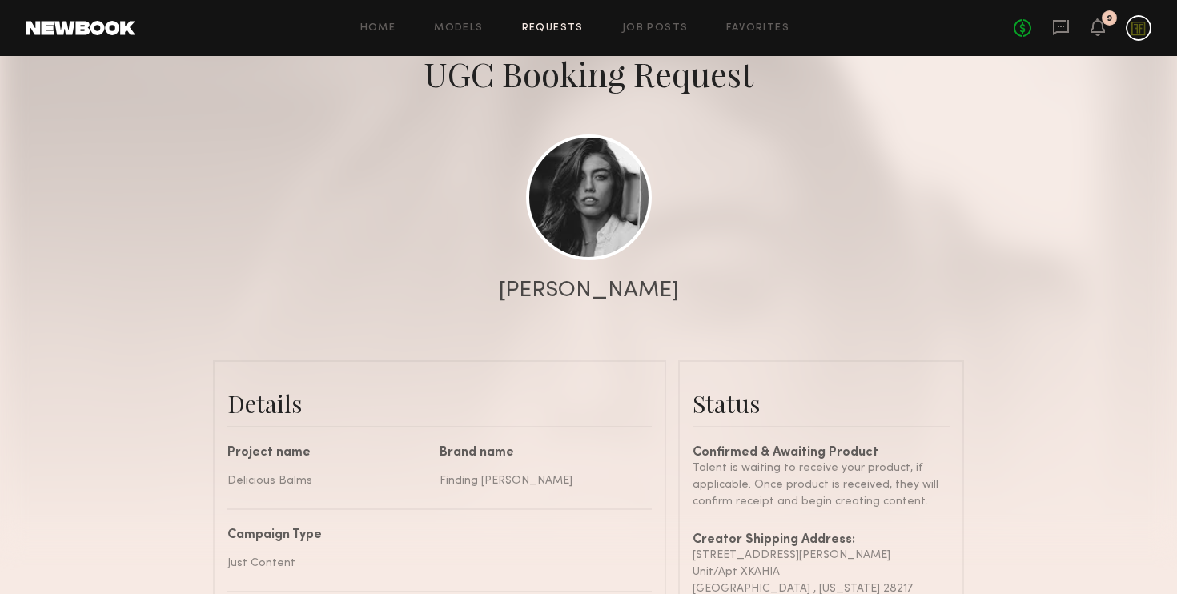
scroll to position [0, 0]
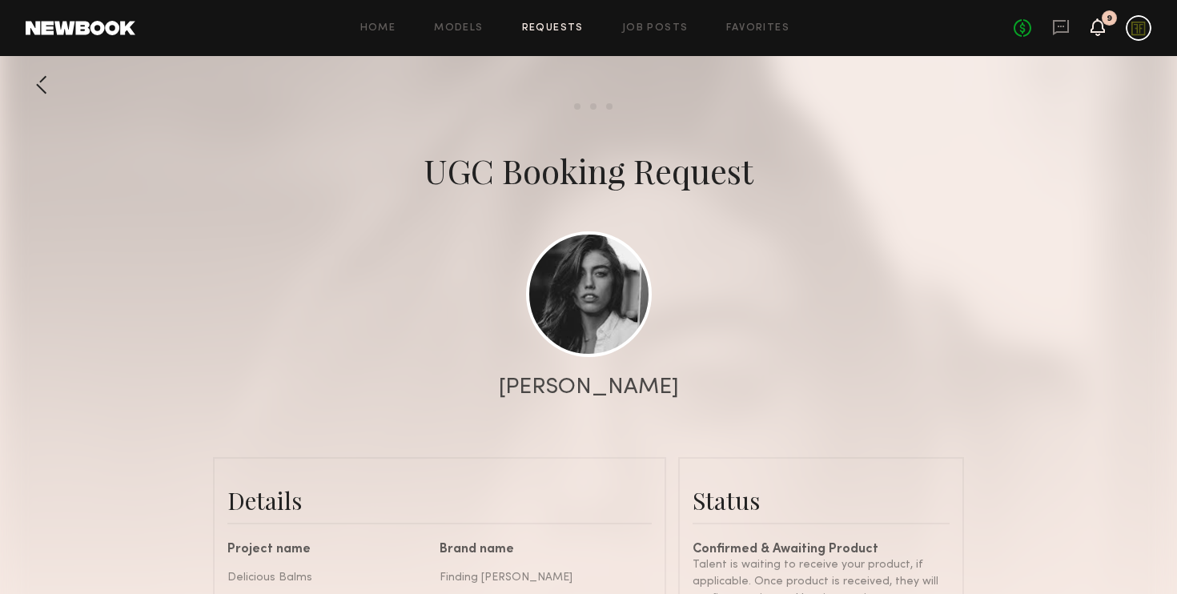
click at [1103, 29] on icon at bounding box center [1097, 26] width 13 height 11
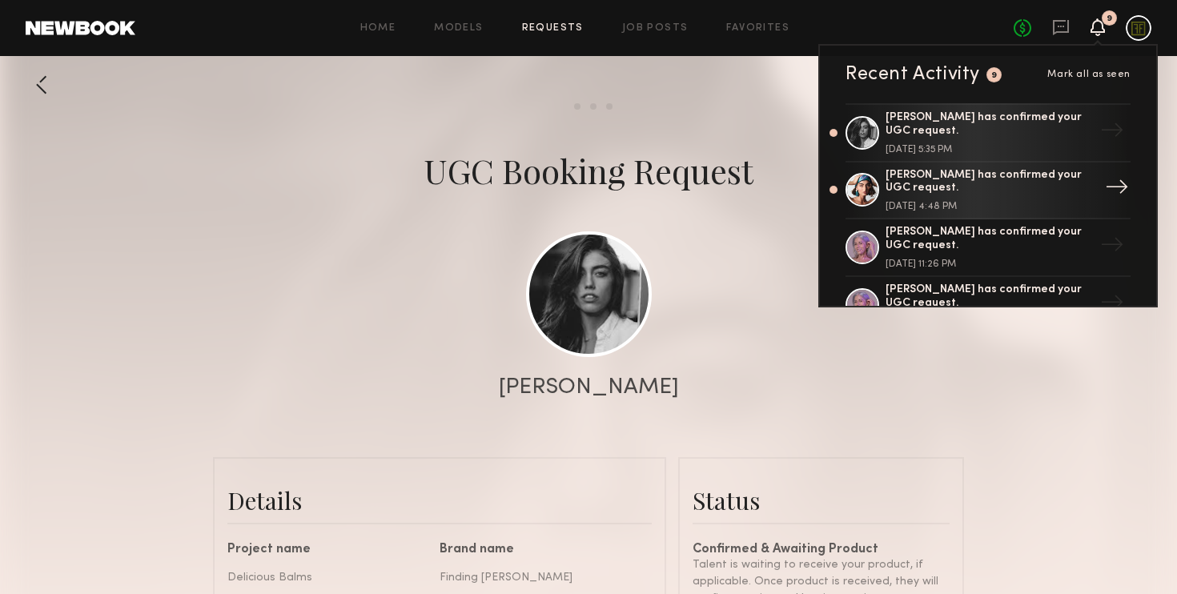
click at [951, 189] on div "[PERSON_NAME] has confirmed your UGC request." at bounding box center [989, 182] width 208 height 27
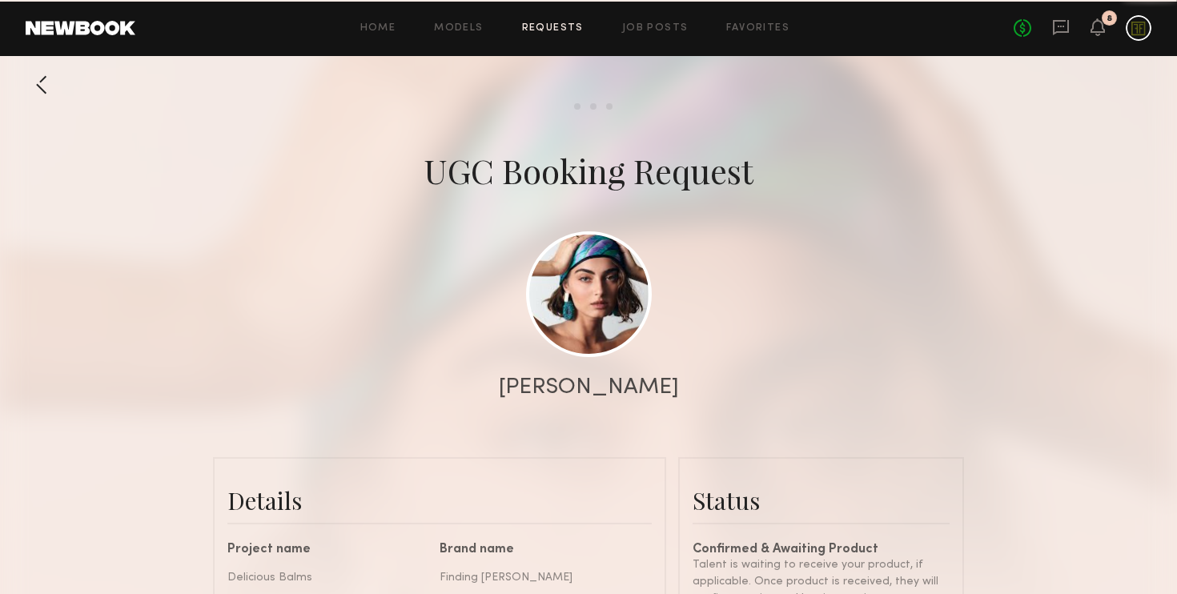
scroll to position [1618, 0]
